Goal: Information Seeking & Learning: Find specific fact

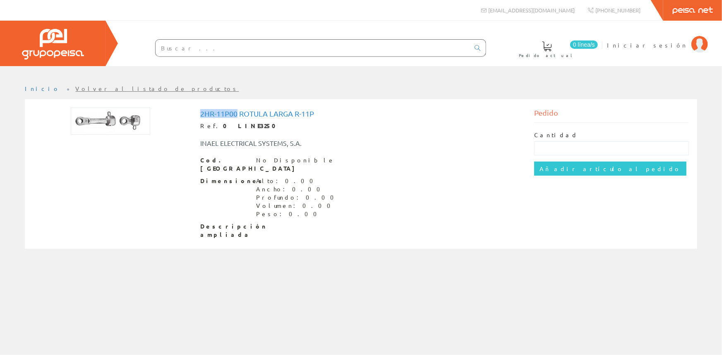
drag, startPoint x: 201, startPoint y: 112, endPoint x: 237, endPoint y: 112, distance: 36.4
click at [237, 112] on h1 "2hr-11p00 Rotula Larga R-11p" at bounding box center [361, 114] width 322 height 8
click at [204, 44] on input "text" at bounding box center [312, 48] width 314 height 17
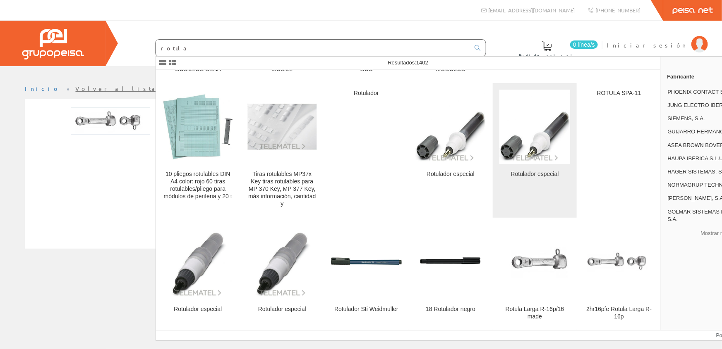
scroll to position [437, 0]
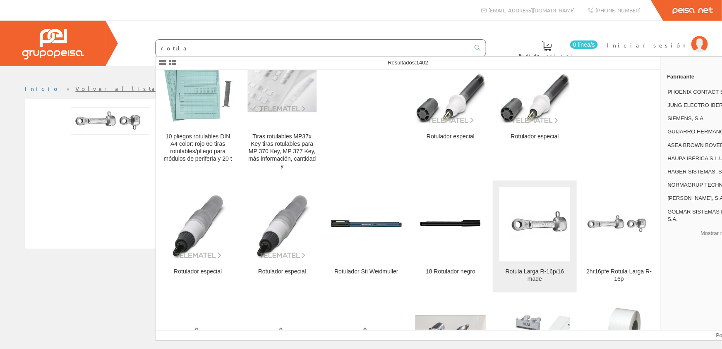
type input "rotula"
click at [526, 226] on img at bounding box center [534, 224] width 71 height 37
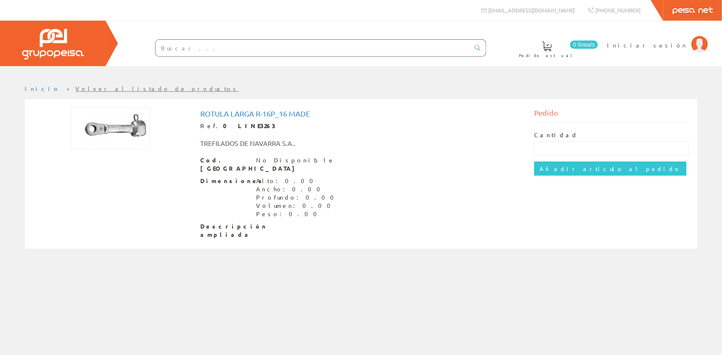
click at [261, 45] on input "text" at bounding box center [312, 48] width 314 height 17
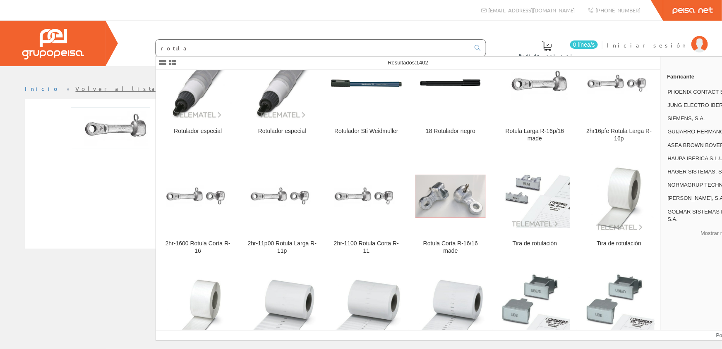
scroll to position [587, 0]
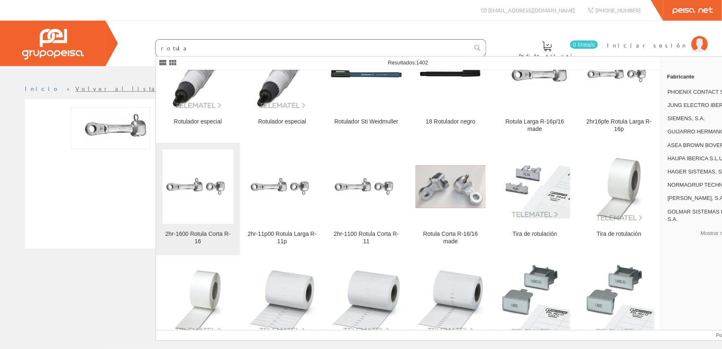
type input "rotula"
click at [170, 187] on img at bounding box center [198, 187] width 71 height 24
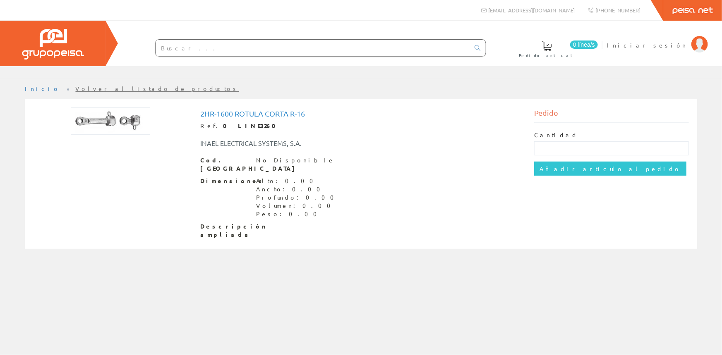
click at [267, 45] on input "text" at bounding box center [312, 48] width 314 height 17
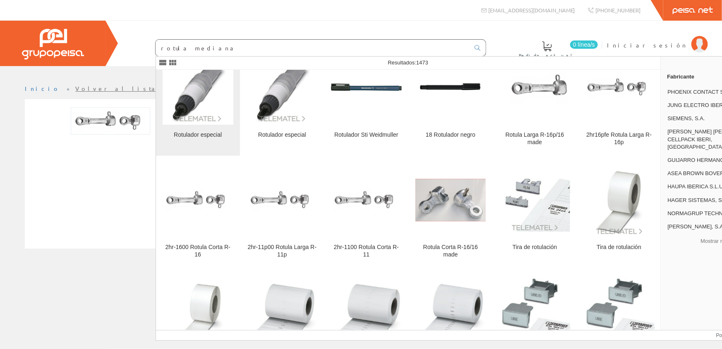
scroll to position [1842, 0]
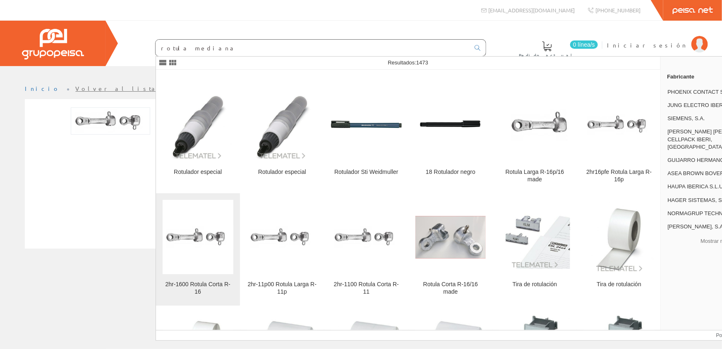
type input "rotula mediana"
click at [191, 225] on figure at bounding box center [198, 237] width 71 height 74
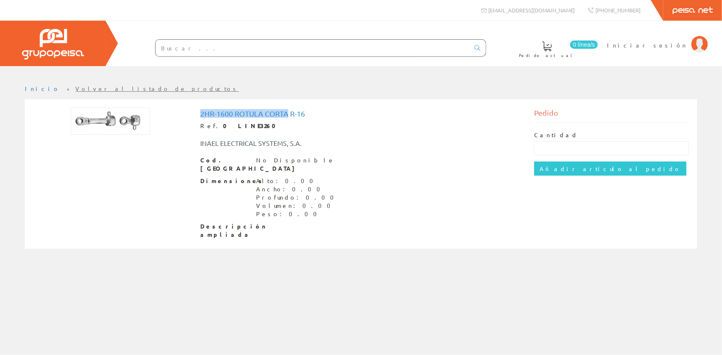
drag, startPoint x: 201, startPoint y: 112, endPoint x: 289, endPoint y: 115, distance: 88.1
click at [288, 115] on h1 "2hr-1600 Rotula Corta R-16" at bounding box center [361, 114] width 322 height 8
click at [311, 120] on div "2hr-1600 Rotula Corta R-16 Ref. 0 LINE3260 INAEL ELECTRICAL SYSTEMS, S.A. Cod. …" at bounding box center [361, 174] width 322 height 129
drag, startPoint x: 290, startPoint y: 115, endPoint x: 314, endPoint y: 115, distance: 23.6
click at [314, 115] on h1 "2hr-1600 Rotula Corta R-16" at bounding box center [361, 114] width 322 height 8
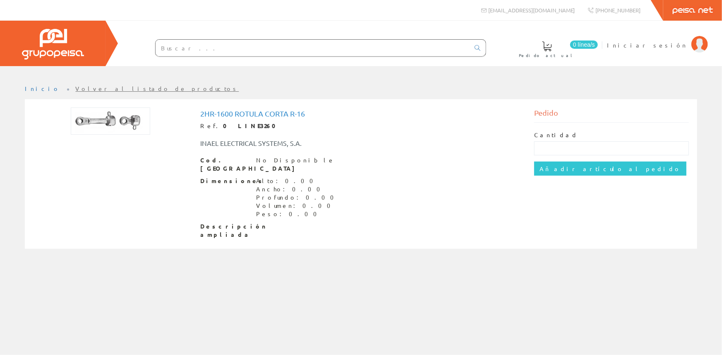
click at [313, 120] on div "2hr-1600 Rotula Corta R-16 Ref. 0 LINE3260 INAEL ELECTRICAL SYSTEMS, S.A. Cod. …" at bounding box center [361, 174] width 322 height 129
click at [323, 33] on div "0 línea/s Pedido actual Iniciar sesión" at bounding box center [361, 43] width 722 height 45
click at [304, 49] on input "text" at bounding box center [312, 48] width 314 height 17
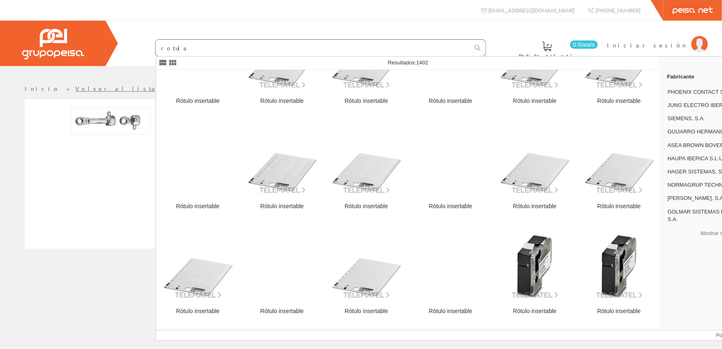
scroll to position [9148, 0]
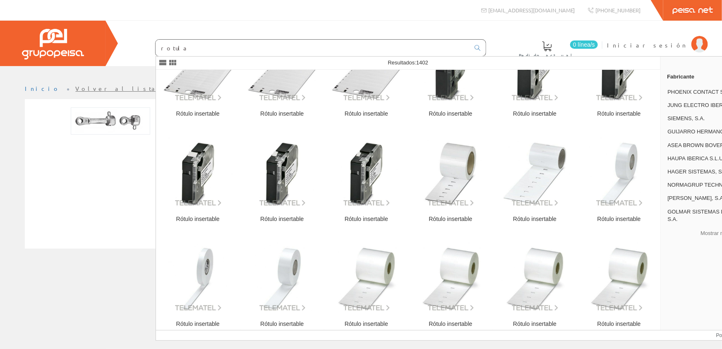
type input "rotula"
